Goal: Find specific page/section: Find specific page/section

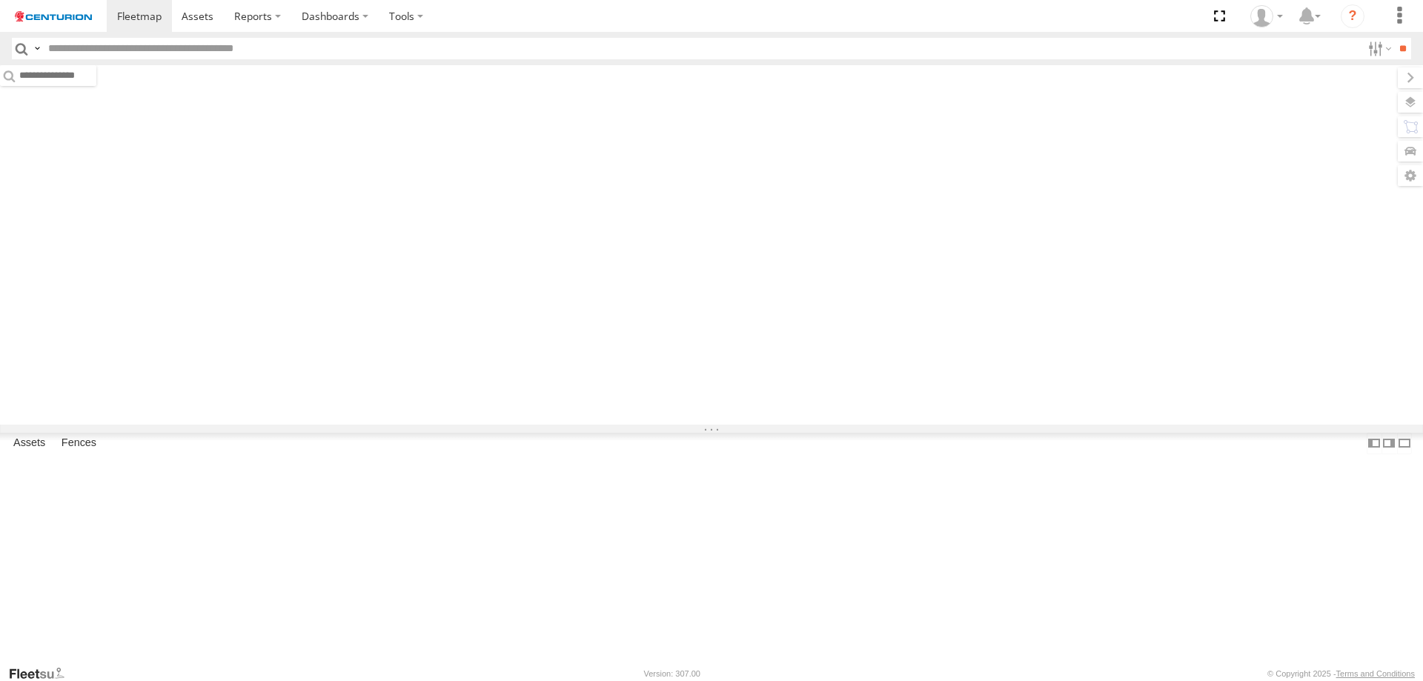
click at [230, 56] on input "text" at bounding box center [702, 48] width 1320 height 21
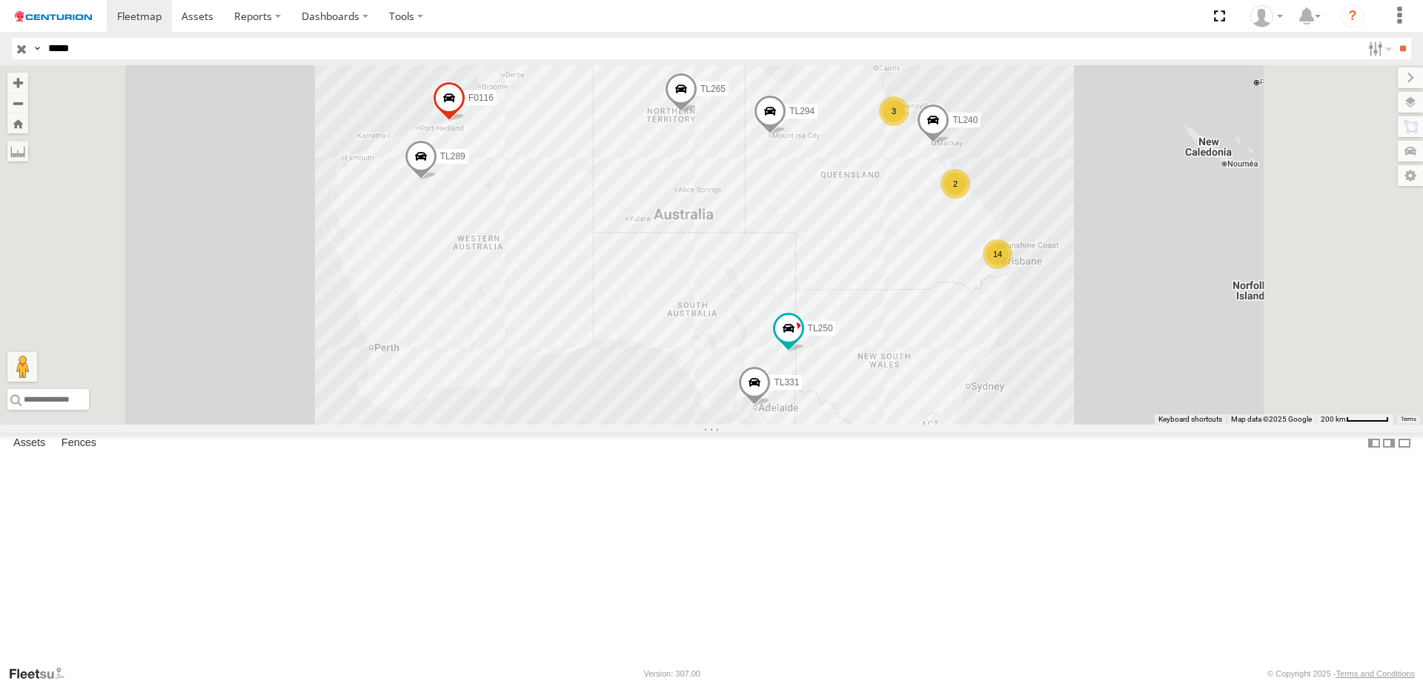
type input "*****"
click at [1394, 38] on input "**" at bounding box center [1402, 48] width 17 height 21
